Goal: Task Accomplishment & Management: Manage account settings

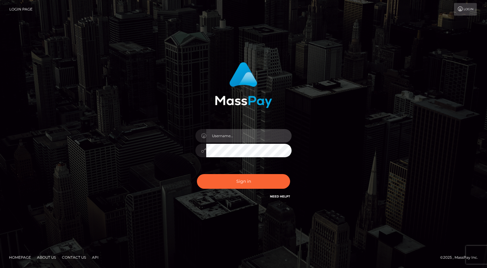
click at [223, 138] on input "text" at bounding box center [248, 136] width 85 height 14
type input "[EMAIL_ADDRESS][DOMAIN_NAME]"
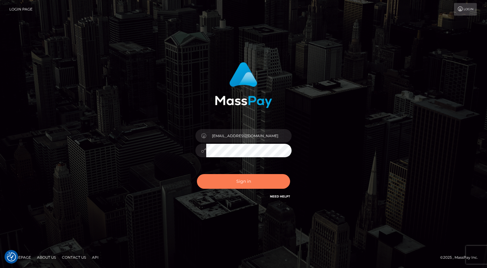
click at [232, 186] on button "Sign in" at bounding box center [243, 181] width 93 height 15
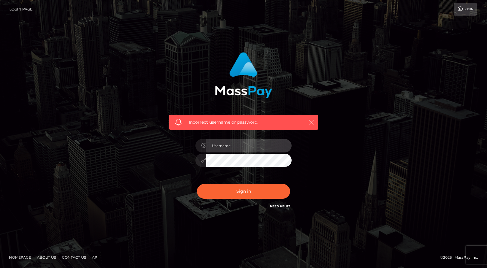
click at [229, 144] on input "text" at bounding box center [248, 146] width 85 height 14
type input "Thenabastet@gmail.com"
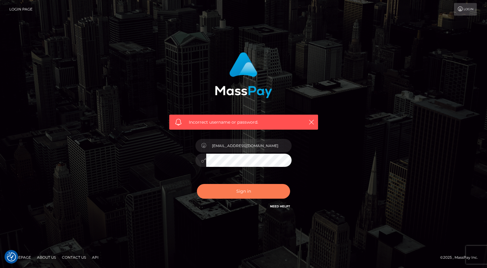
click at [235, 193] on button "Sign in" at bounding box center [243, 191] width 93 height 15
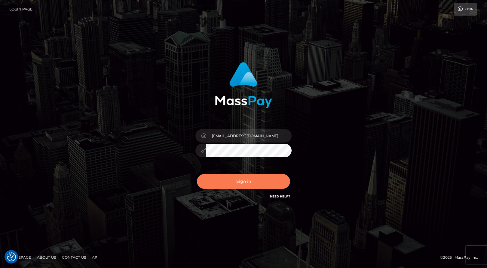
click at [234, 186] on button "Sign in" at bounding box center [243, 181] width 93 height 15
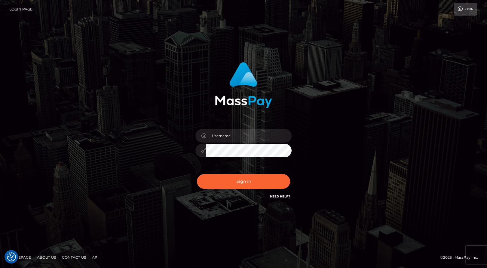
checkbox input "true"
click at [222, 140] on input "text" at bounding box center [248, 136] width 85 height 14
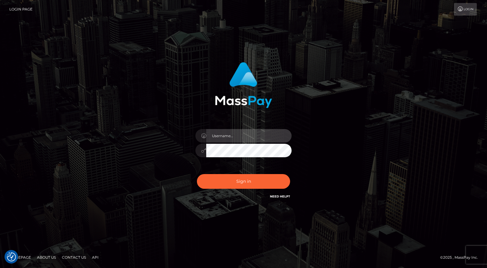
type input "thenabastet@gmail.com"
click at [277, 197] on link "Need Help?" at bounding box center [280, 197] width 20 height 4
click at [153, 153] on div "thenabastet@gmail.com Sign in" at bounding box center [243, 134] width 342 height 153
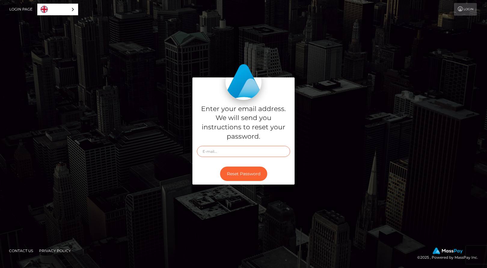
drag, startPoint x: 0, startPoint y: 0, endPoint x: 247, endPoint y: 154, distance: 291.1
click at [247, 154] on input "text" at bounding box center [243, 151] width 93 height 11
type input "[EMAIL_ADDRESS][DOMAIN_NAME]"
click at [220, 167] on button "Reset Password" at bounding box center [243, 174] width 47 height 15
click at [214, 151] on input "text" at bounding box center [243, 151] width 93 height 11
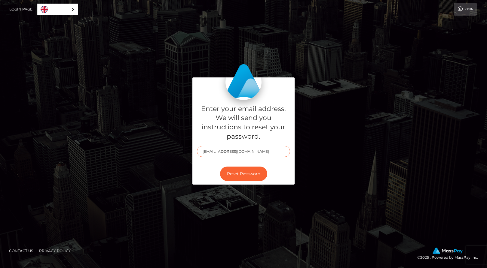
type input "[EMAIL_ADDRESS][DOMAIN_NAME]"
click at [220, 167] on button "Reset Password" at bounding box center [243, 174] width 47 height 15
click at [218, 152] on input "text" at bounding box center [243, 151] width 93 height 11
type input "thenabastet@gmail.com"
click at [223, 173] on button "Reset Password" at bounding box center [243, 174] width 47 height 15
